Goal: Transaction & Acquisition: Purchase product/service

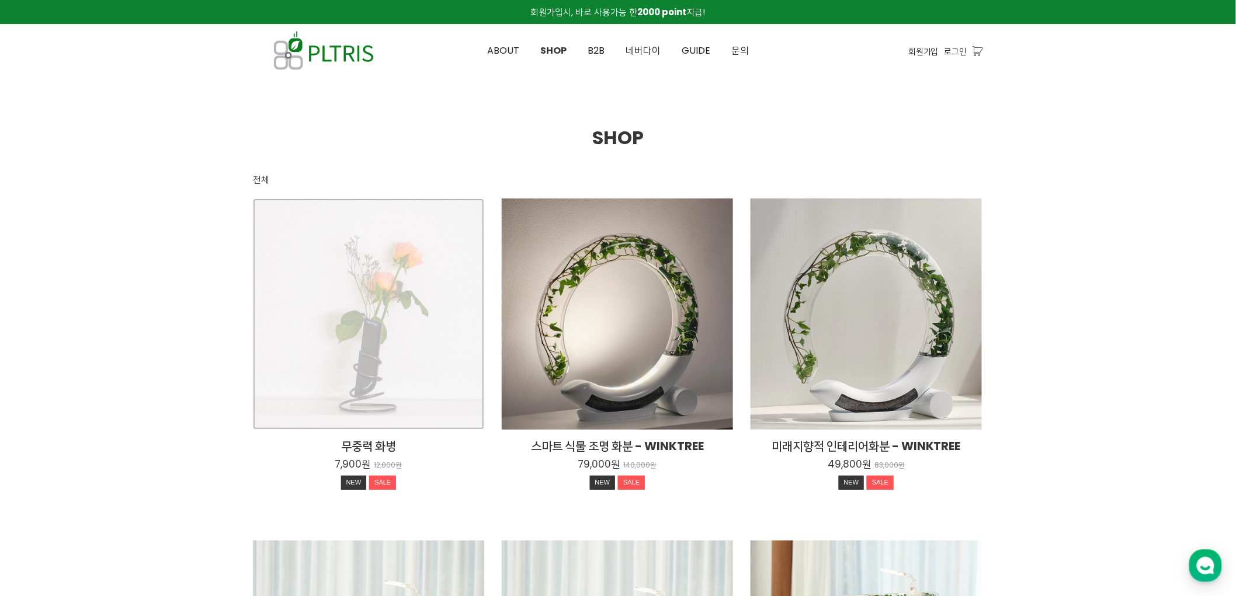
click at [405, 287] on div "무중력 화병 7,900원 12,000원 NEW SALE" at bounding box center [368, 314] width 231 height 231
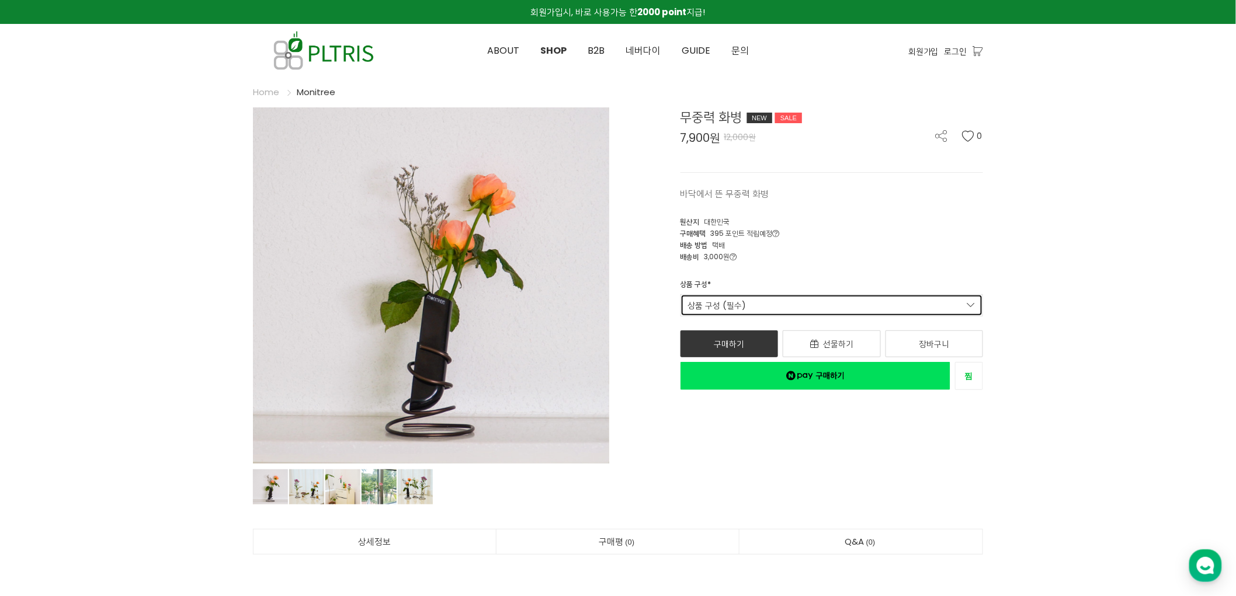
click at [877, 306] on link "상품 구성 (필수)" at bounding box center [832, 305] width 303 height 22
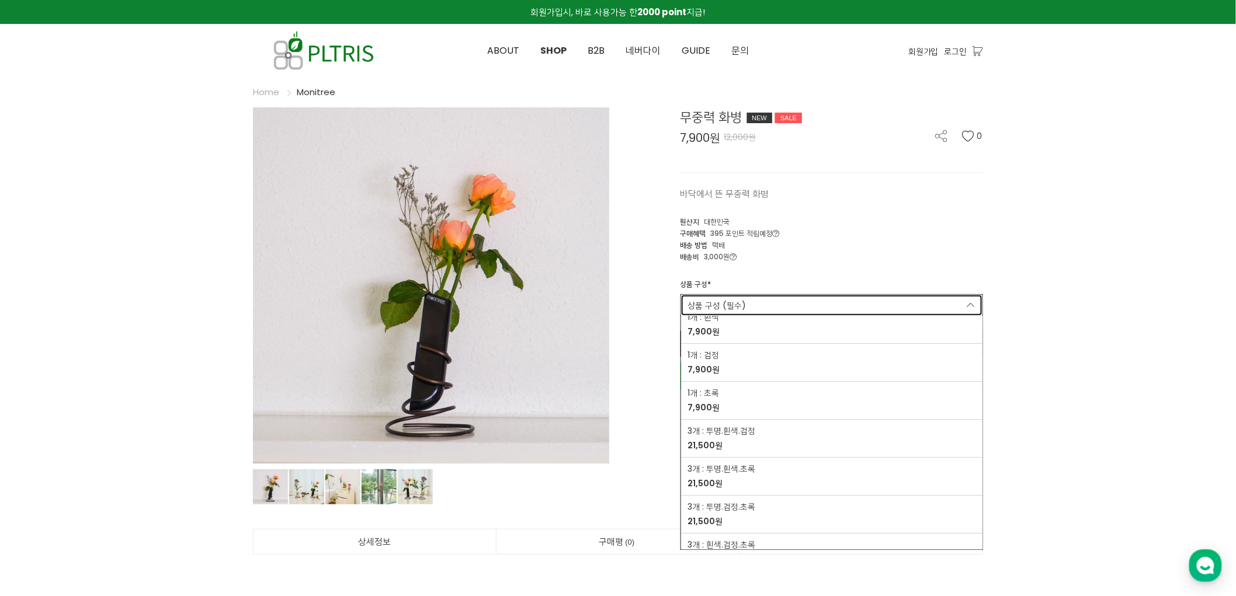
scroll to position [98, 0]
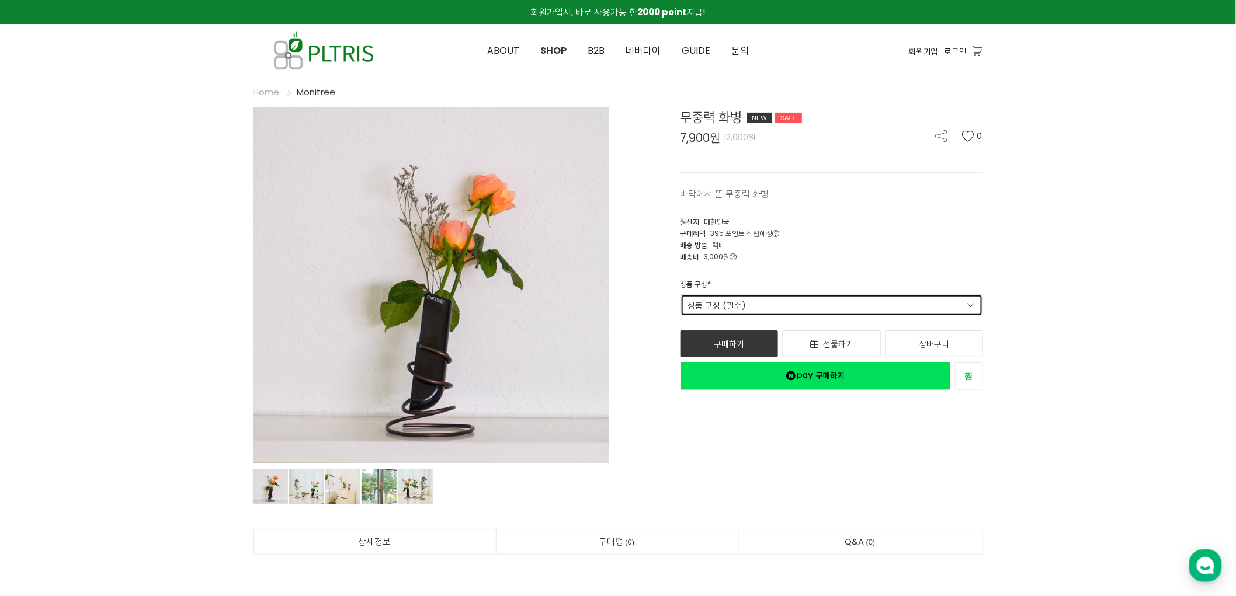
click at [832, 296] on link "상품 구성 (필수)" at bounding box center [832, 305] width 303 height 22
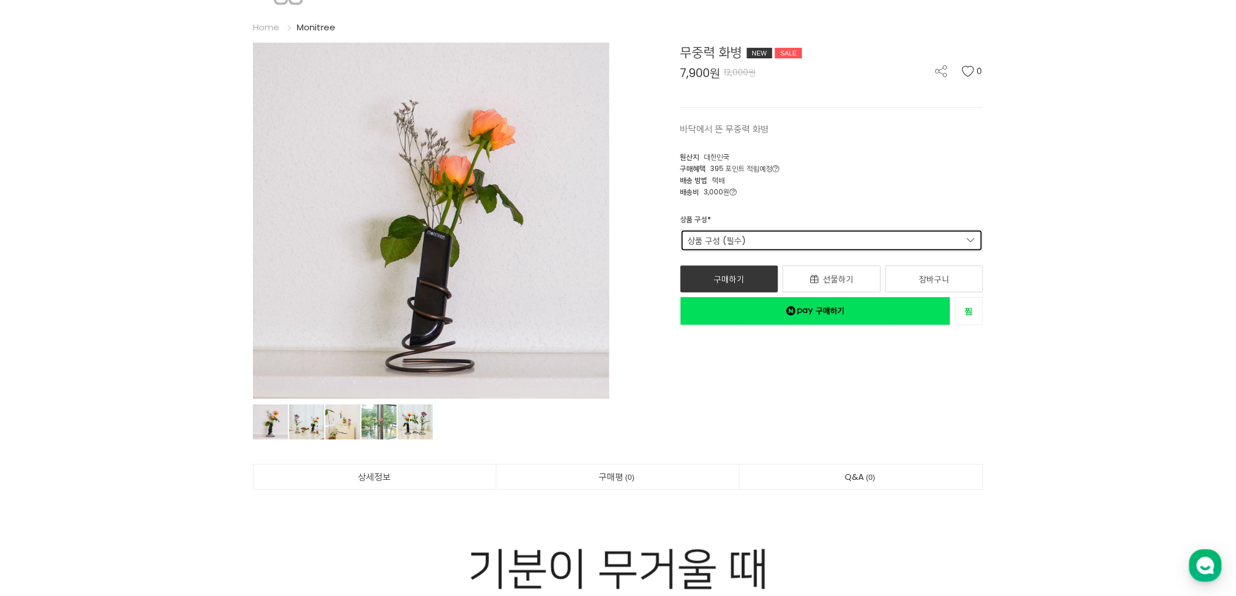
click at [810, 230] on link "상품 구성 (필수)" at bounding box center [832, 241] width 303 height 22
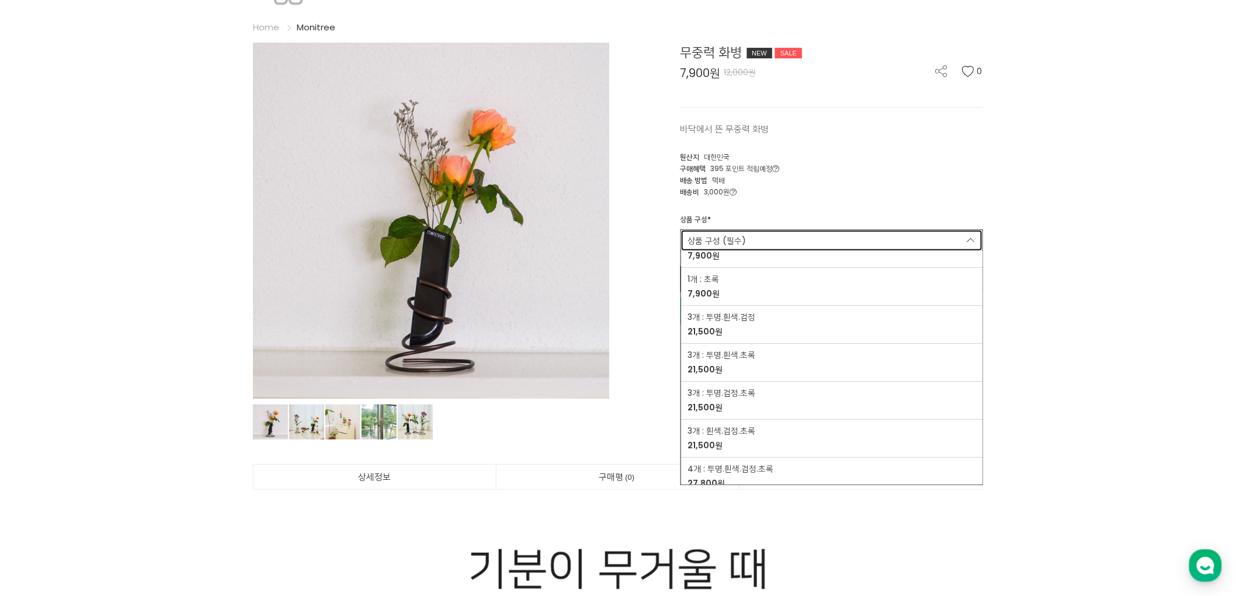
click at [814, 245] on link "상품 구성 (필수)" at bounding box center [832, 241] width 303 height 22
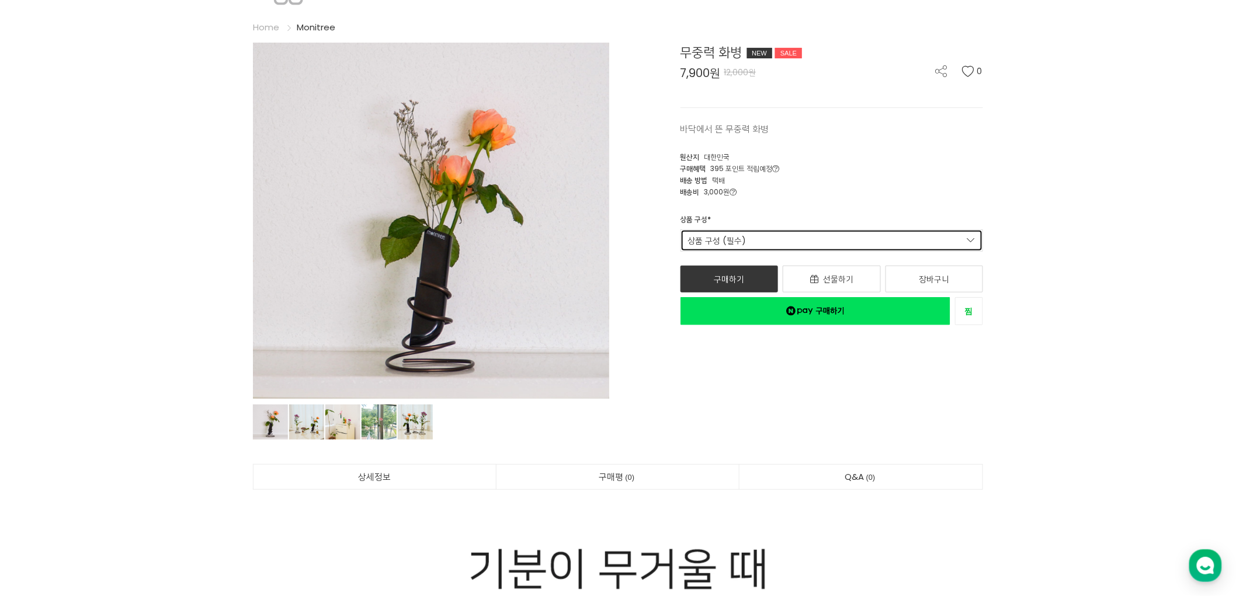
click at [818, 248] on link "상품 구성 (필수)" at bounding box center [832, 241] width 303 height 22
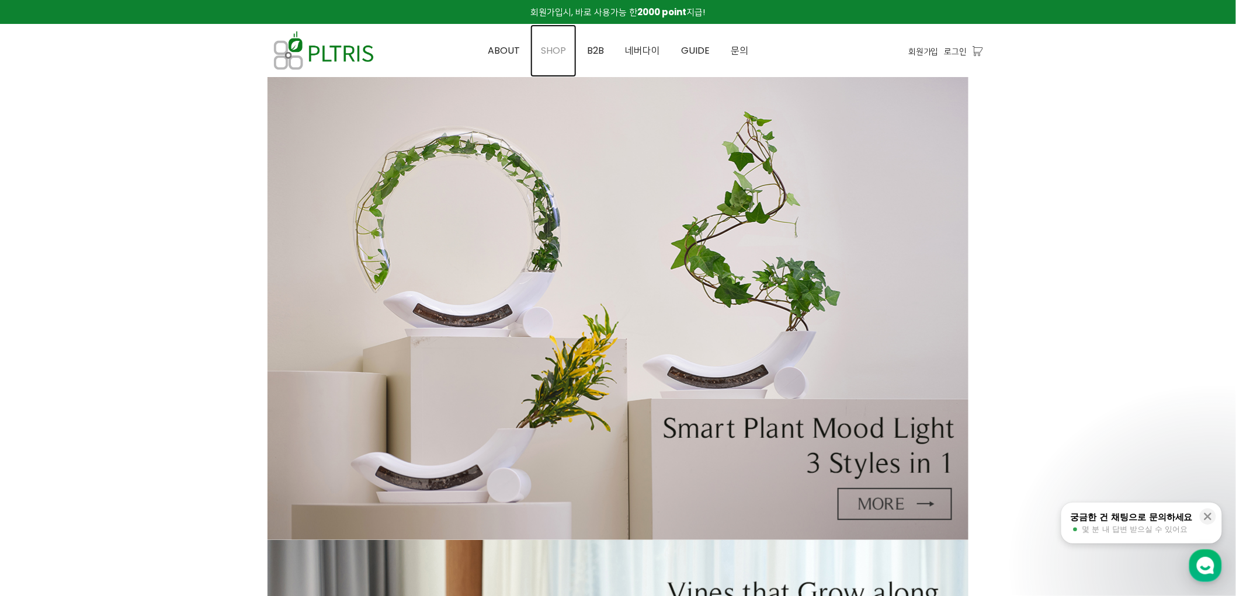
click at [562, 47] on span "SHOP" at bounding box center [553, 50] width 25 height 13
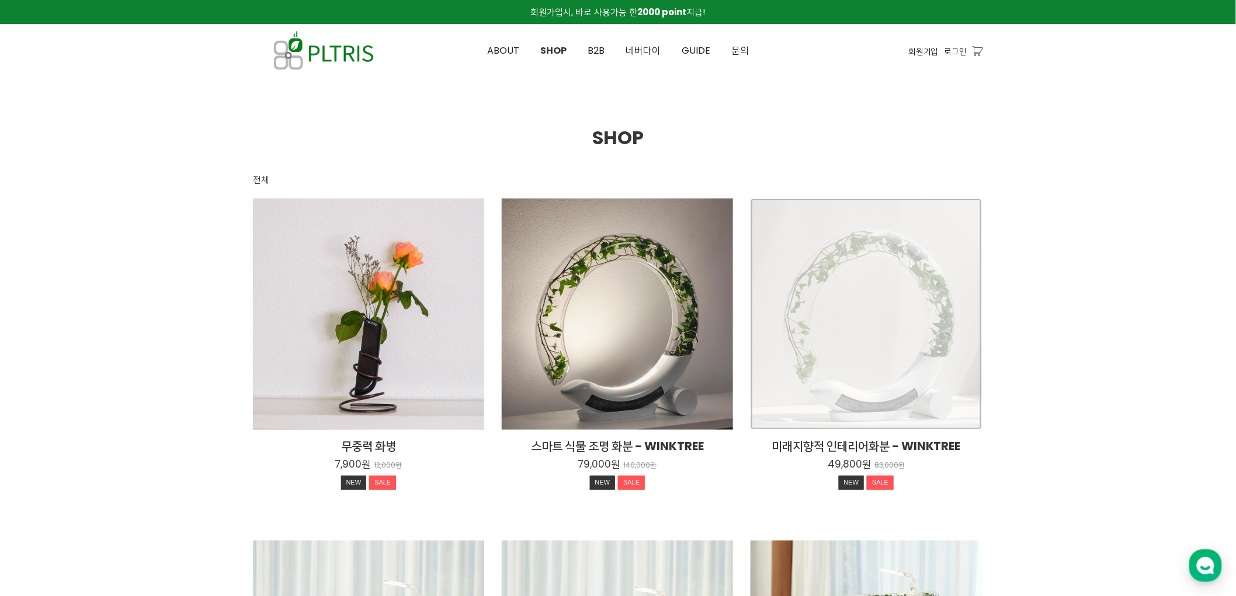
click at [863, 293] on div "미래지향적 인테리어화분 - WINKTREE 49,800원 83,000원 NEW SALE" at bounding box center [866, 314] width 231 height 231
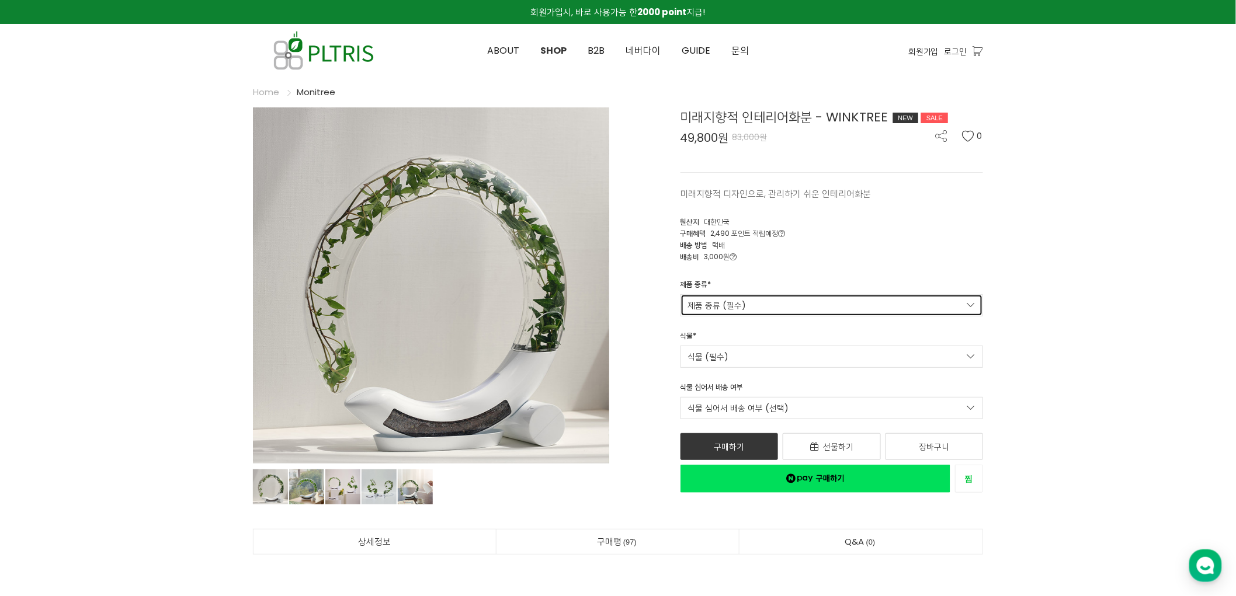
click at [824, 304] on link "제품 종류 (필수)" at bounding box center [832, 305] width 303 height 22
click at [833, 306] on link "제품 종류 (필수)" at bounding box center [832, 305] width 303 height 22
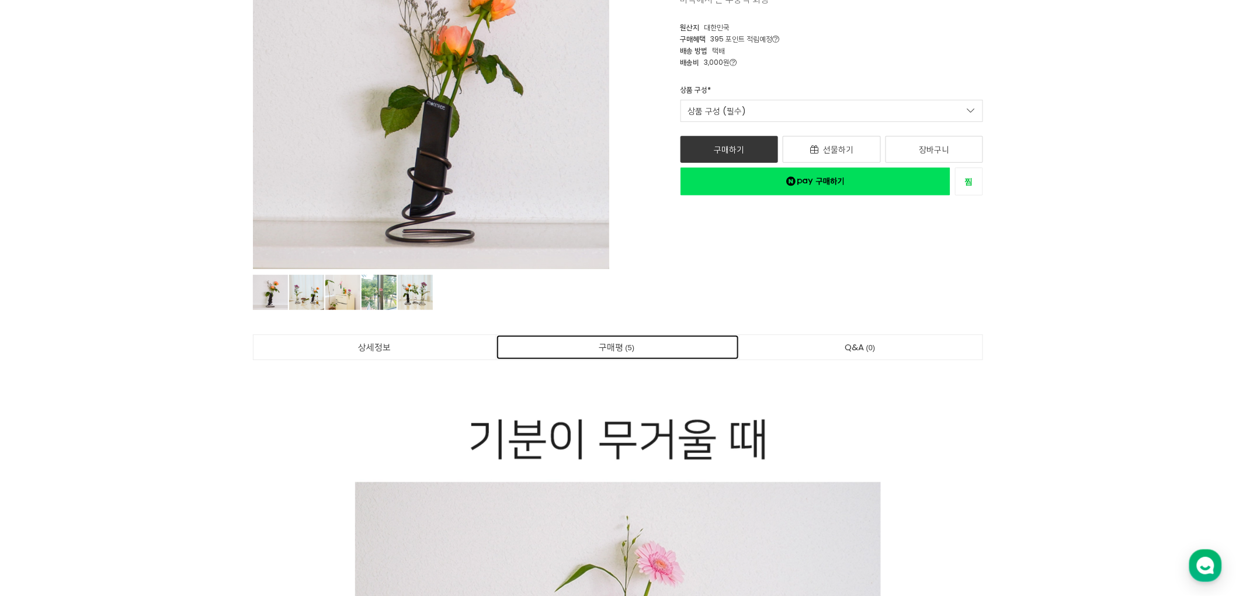
click at [616, 344] on link "구매평 5" at bounding box center [618, 347] width 243 height 25
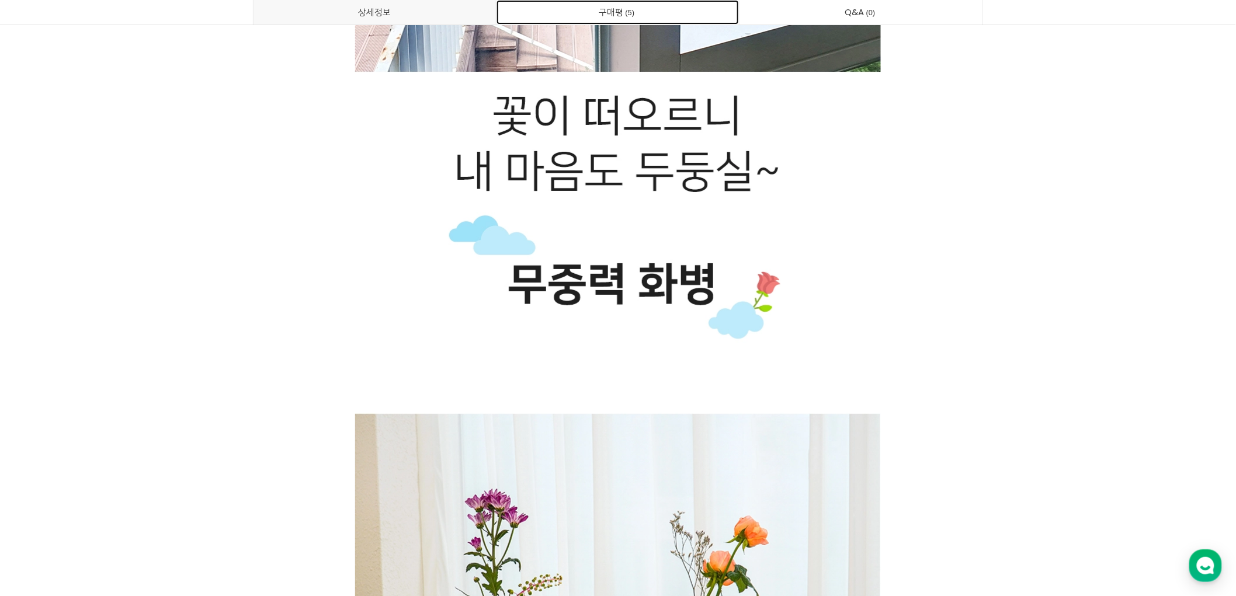
click at [608, 13] on link "구매평 5" at bounding box center [618, 12] width 243 height 25
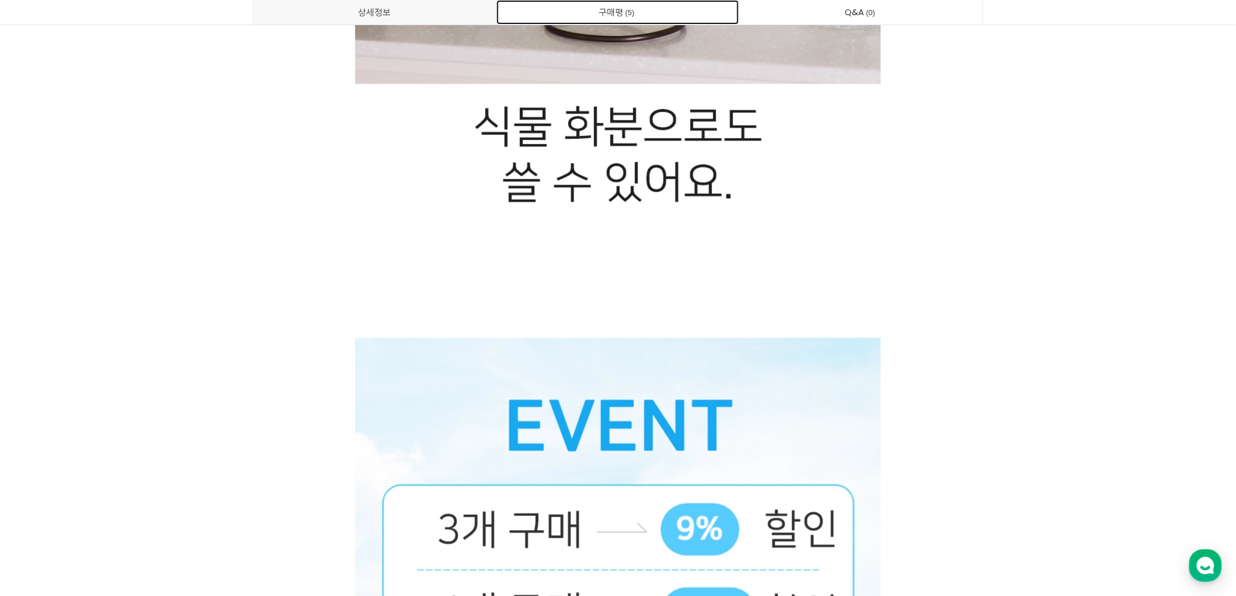
scroll to position [7691, 0]
